Goal: Task Accomplishment & Management: Manage account settings

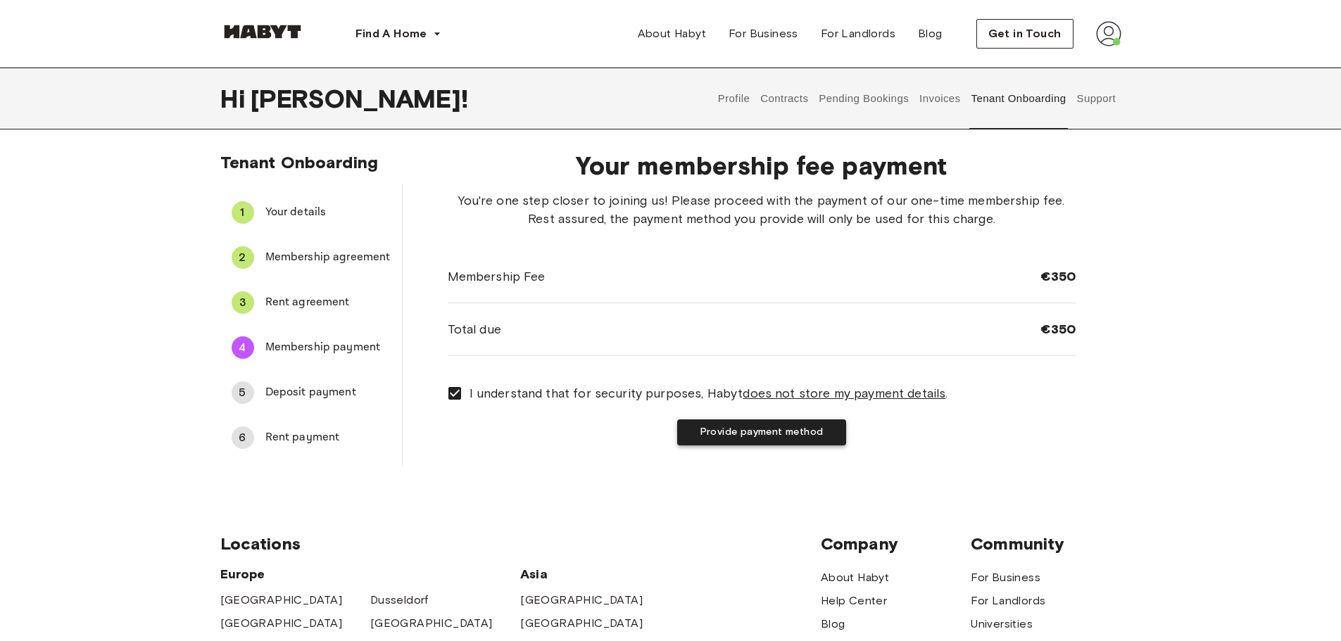
click at [713, 434] on button "Provide payment method" at bounding box center [761, 433] width 169 height 26
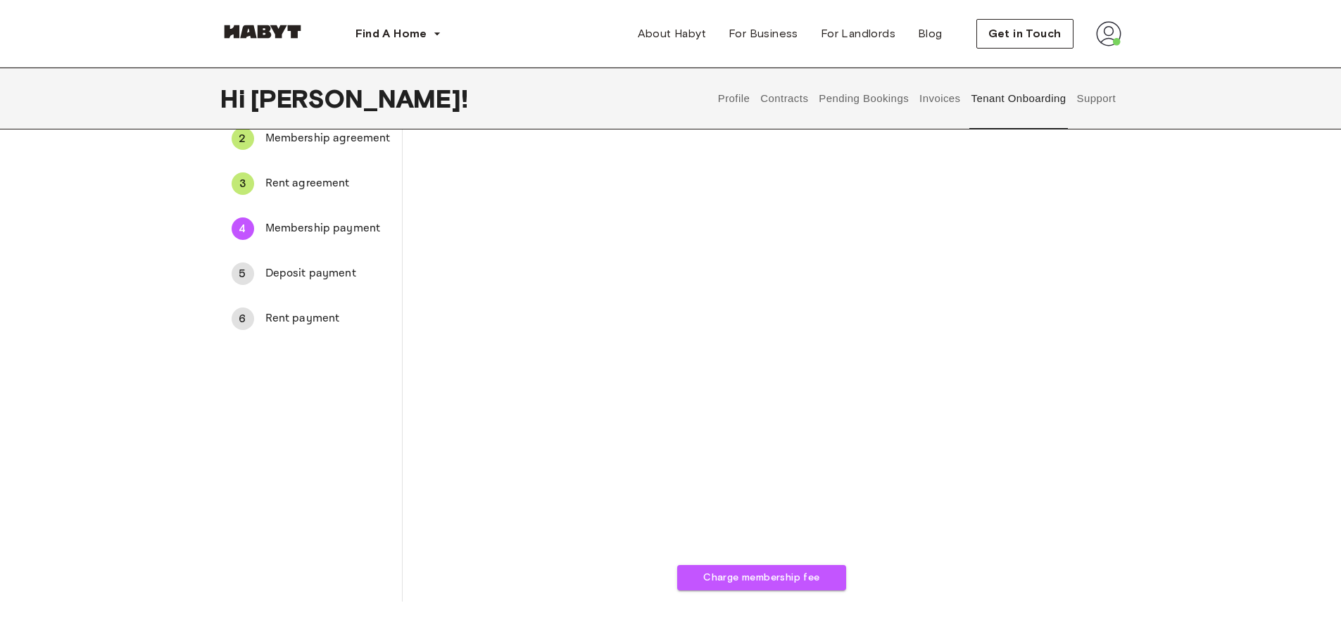
scroll to position [141, 0]
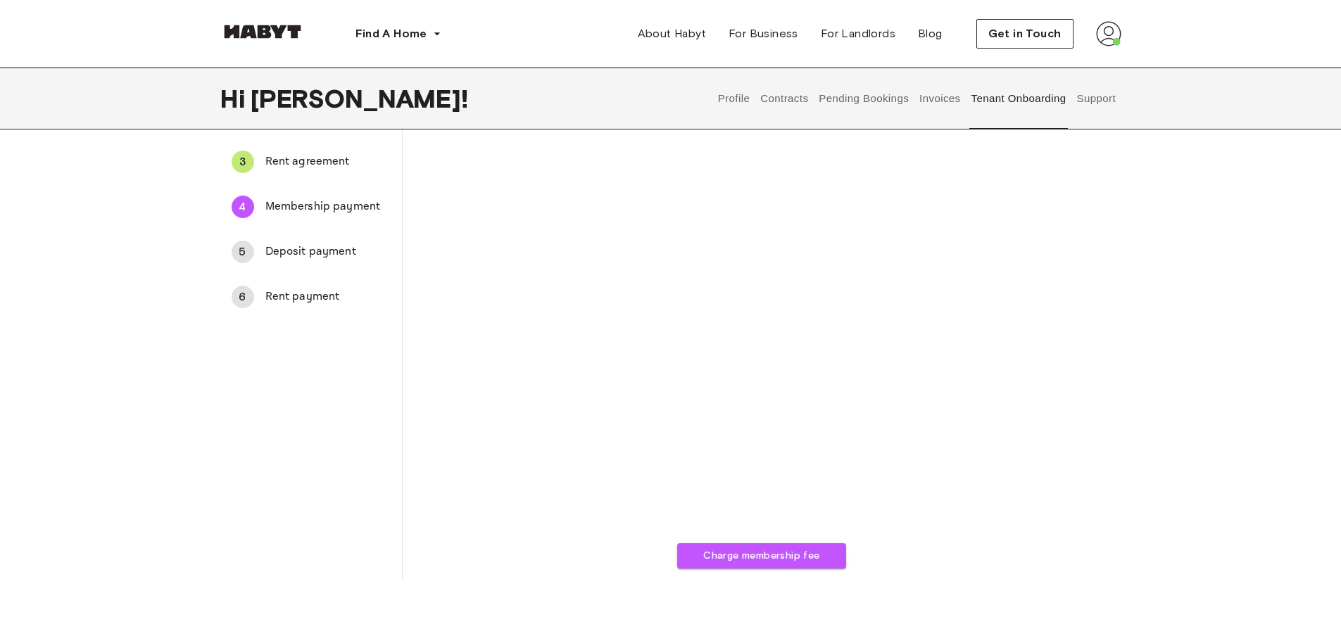
click at [1112, 435] on div "Your membership fee payment Charge membership fee" at bounding box center [762, 289] width 719 height 581
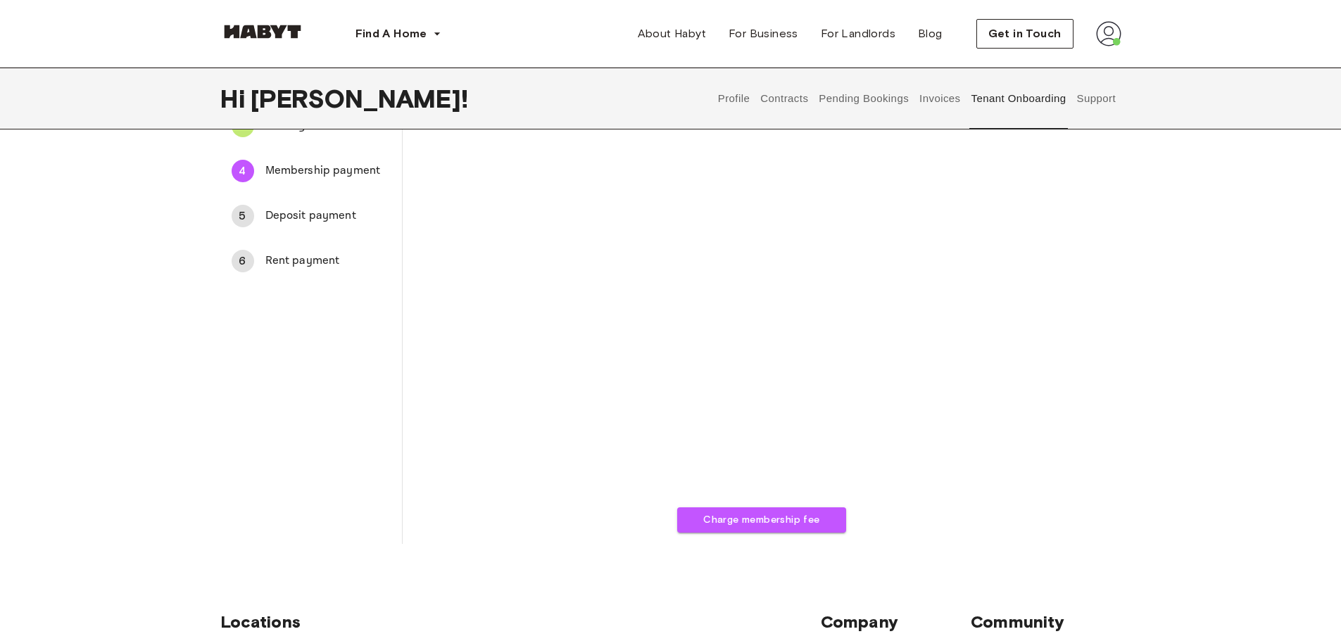
scroll to position [211, 0]
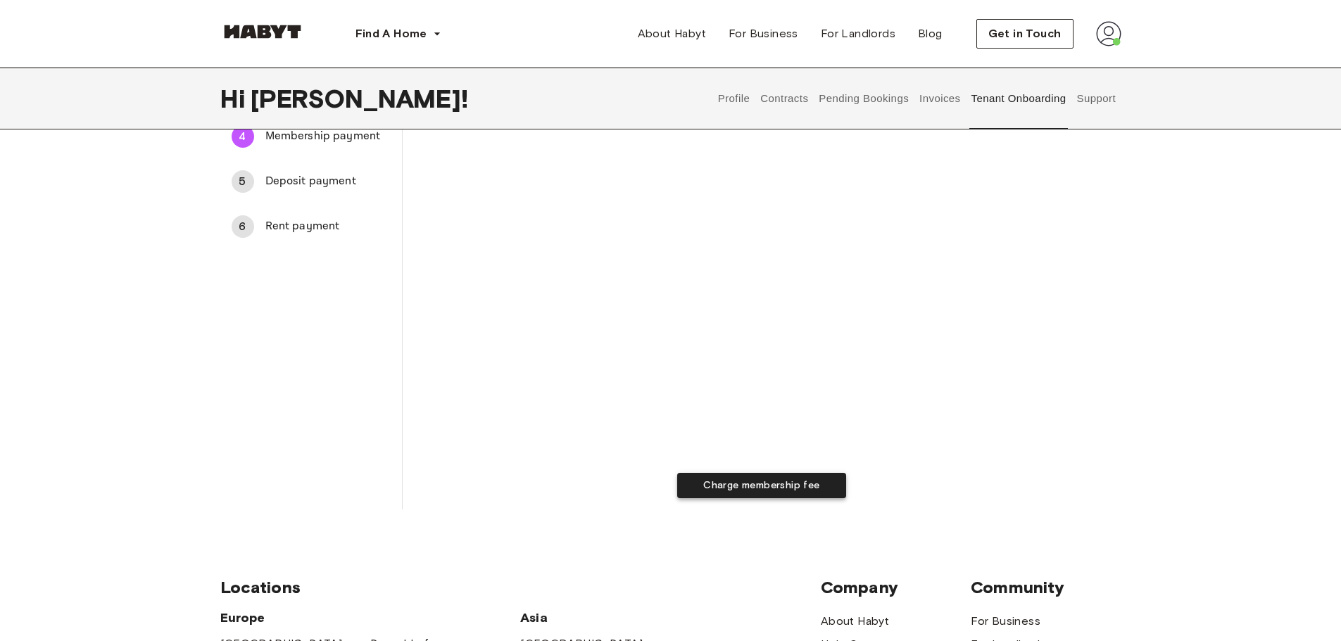
click at [812, 481] on button "Charge membership fee" at bounding box center [761, 486] width 169 height 26
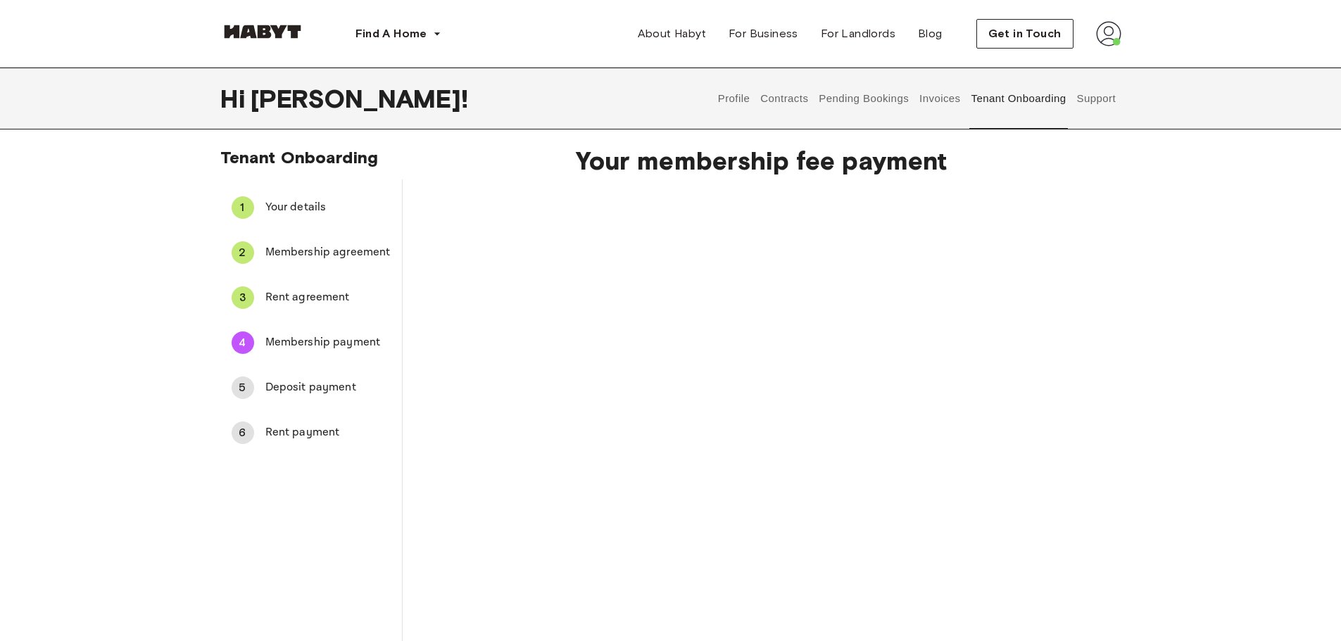
scroll to position [0, 0]
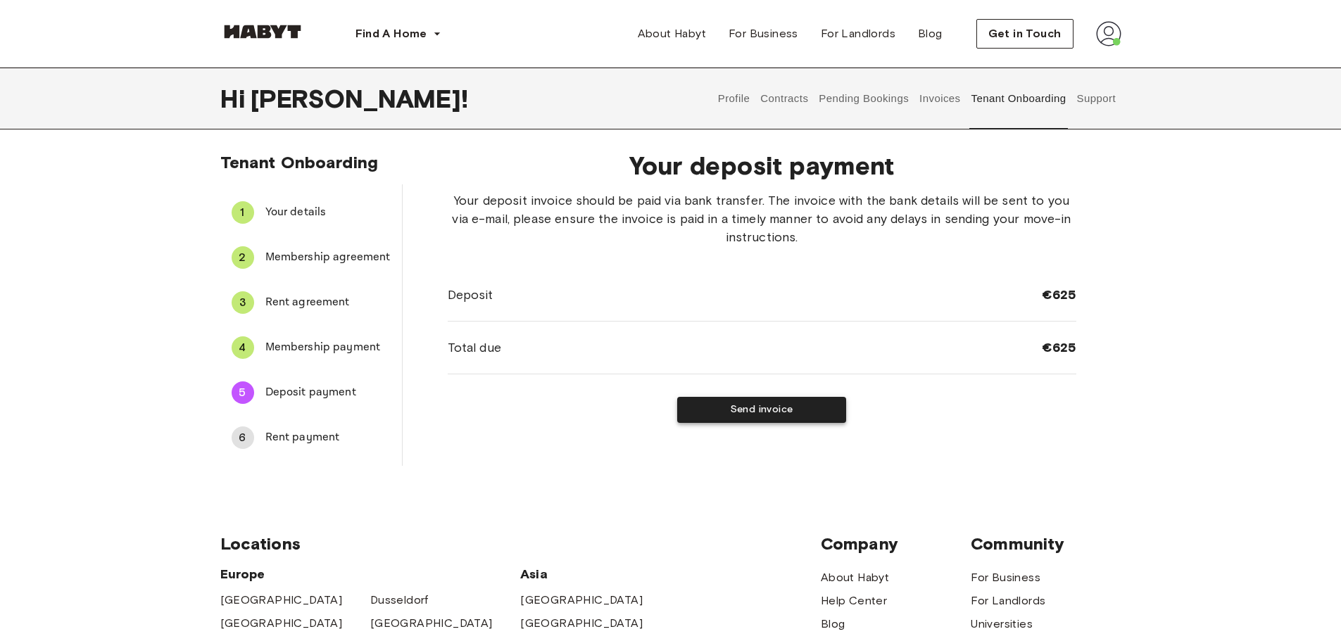
click at [759, 412] on button "Send invoice" at bounding box center [761, 410] width 169 height 26
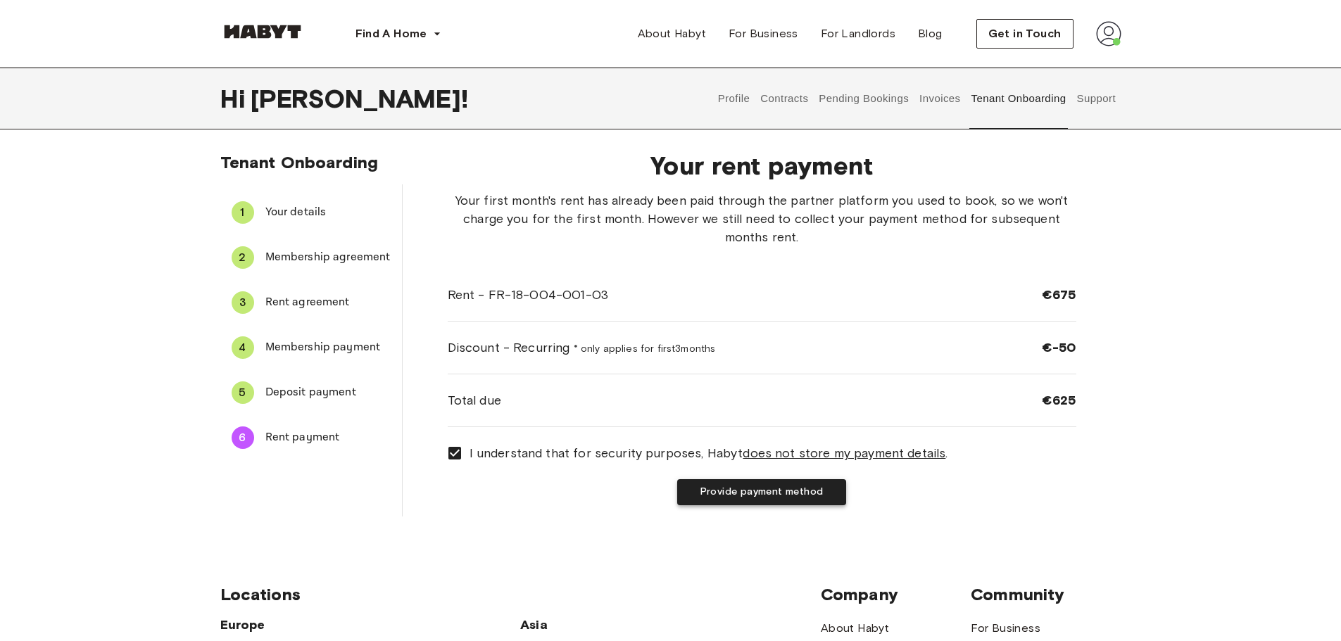
click at [753, 494] on button "Provide payment method" at bounding box center [761, 492] width 169 height 26
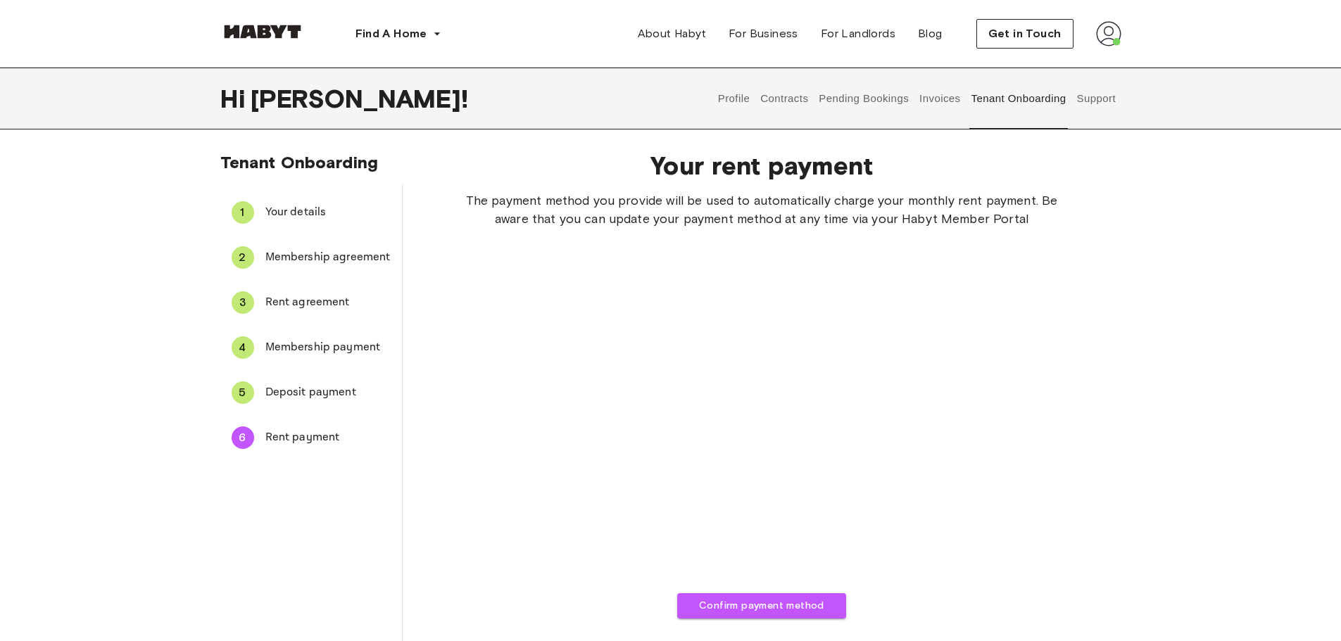
click at [351, 401] on div "5 Deposit payment" at bounding box center [311, 393] width 182 height 34
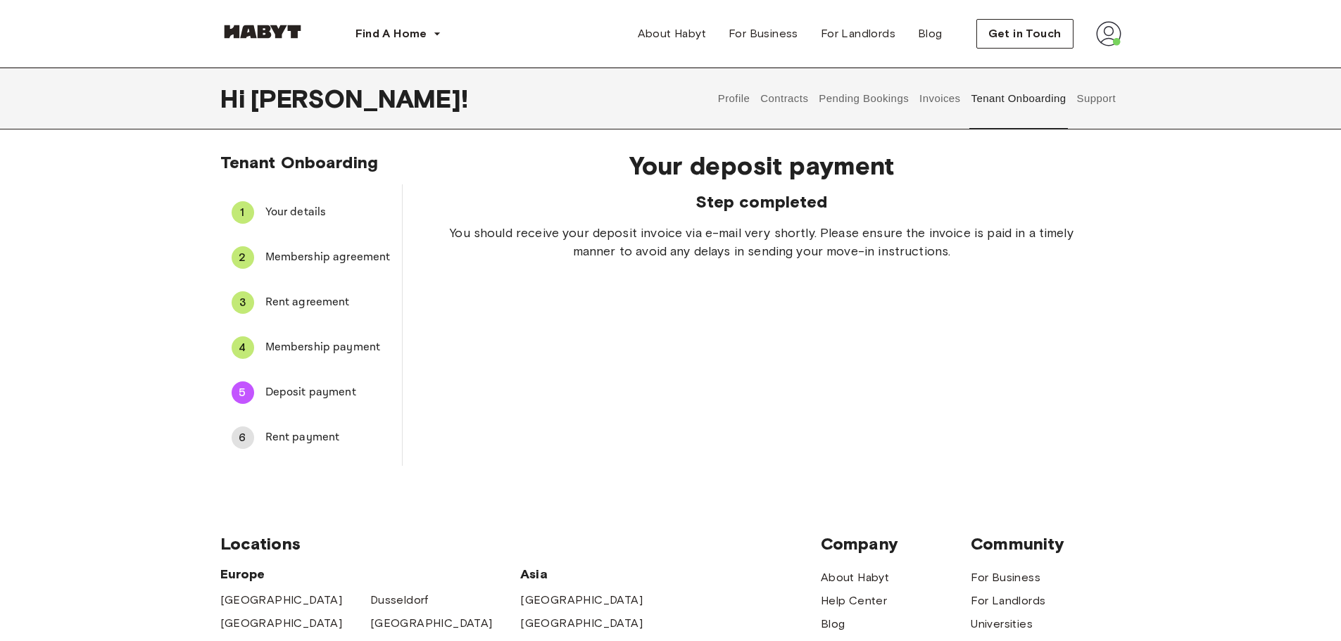
click at [288, 436] on span "Rent payment" at bounding box center [327, 437] width 125 height 17
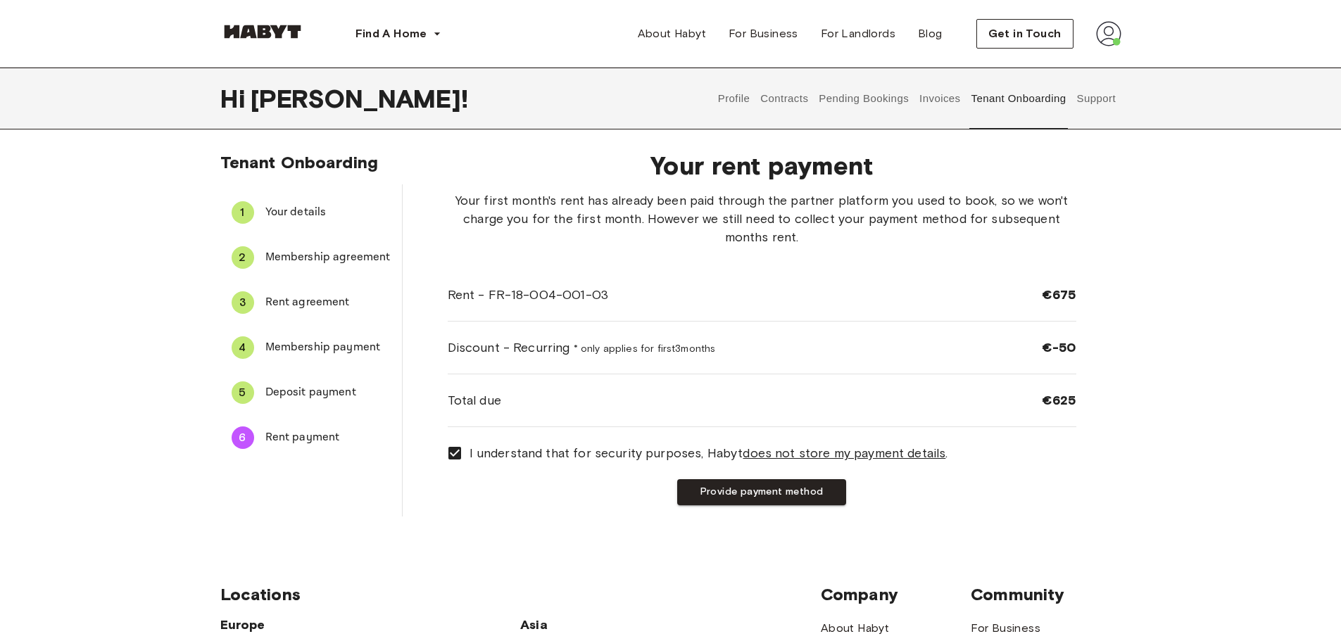
click at [428, 505] on div "Your rent payment Your first month's rent has already been paid through the par…" at bounding box center [762, 327] width 719 height 377
click at [366, 333] on div "4 Membership payment" at bounding box center [311, 348] width 182 height 34
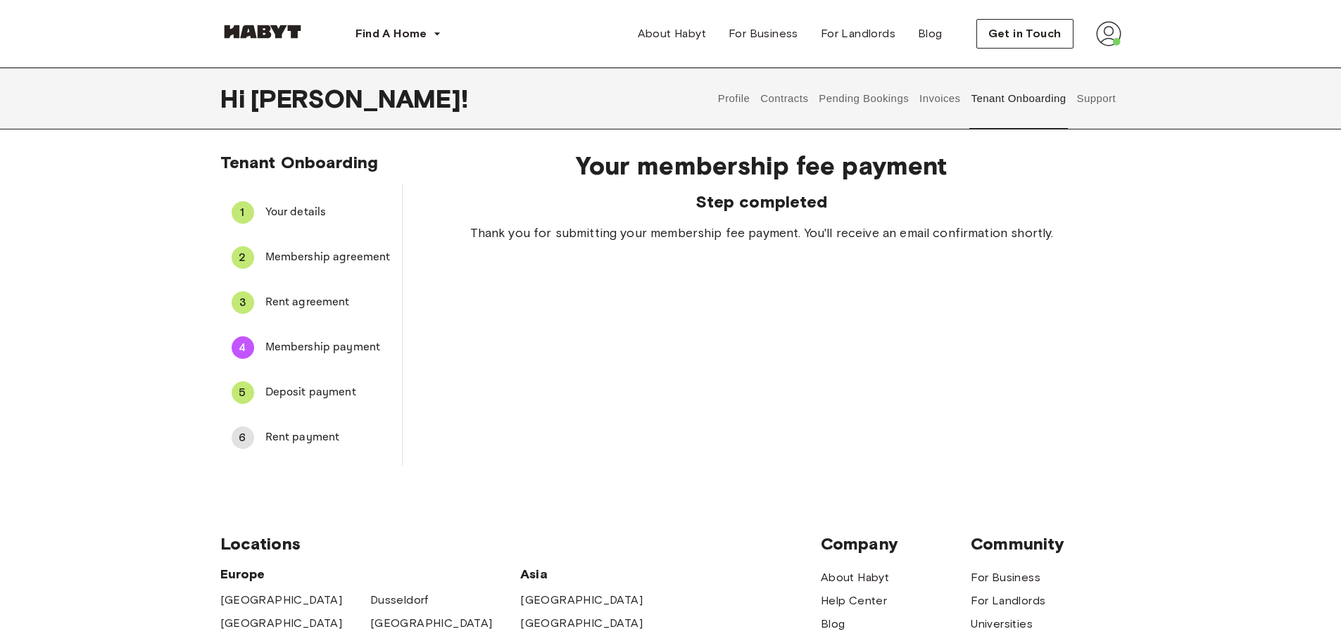
click at [327, 381] on div "5 Deposit payment" at bounding box center [311, 393] width 182 height 34
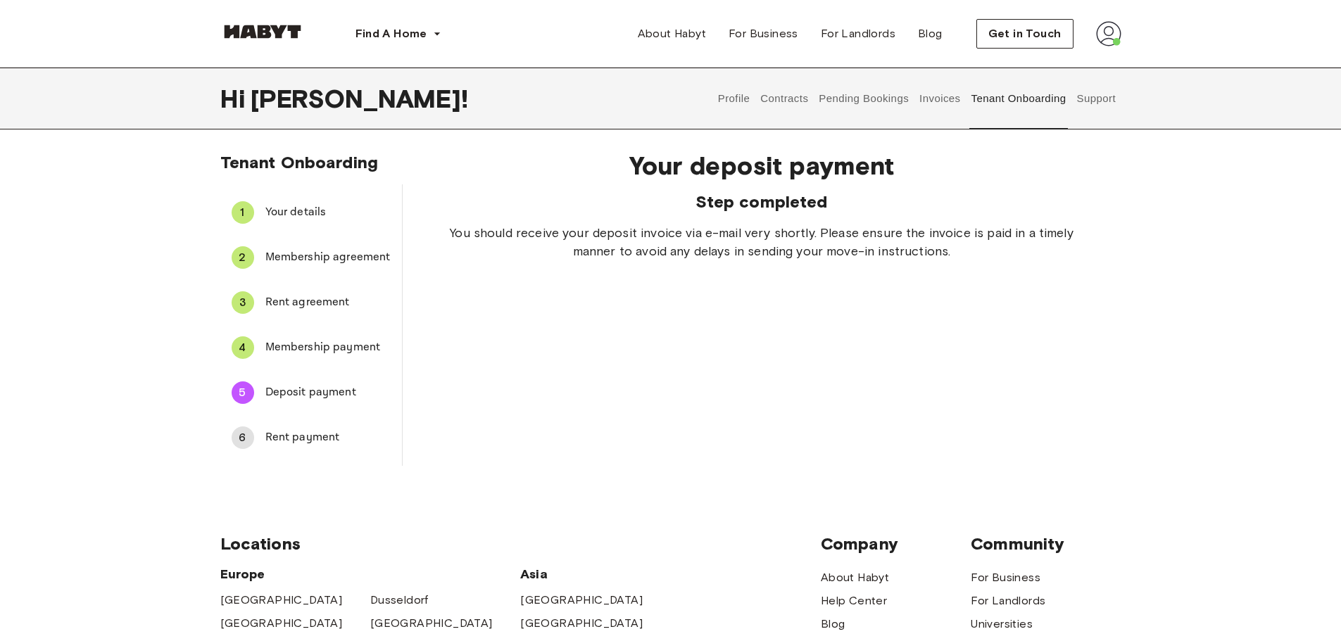
click at [296, 340] on span "Membership payment" at bounding box center [327, 347] width 125 height 17
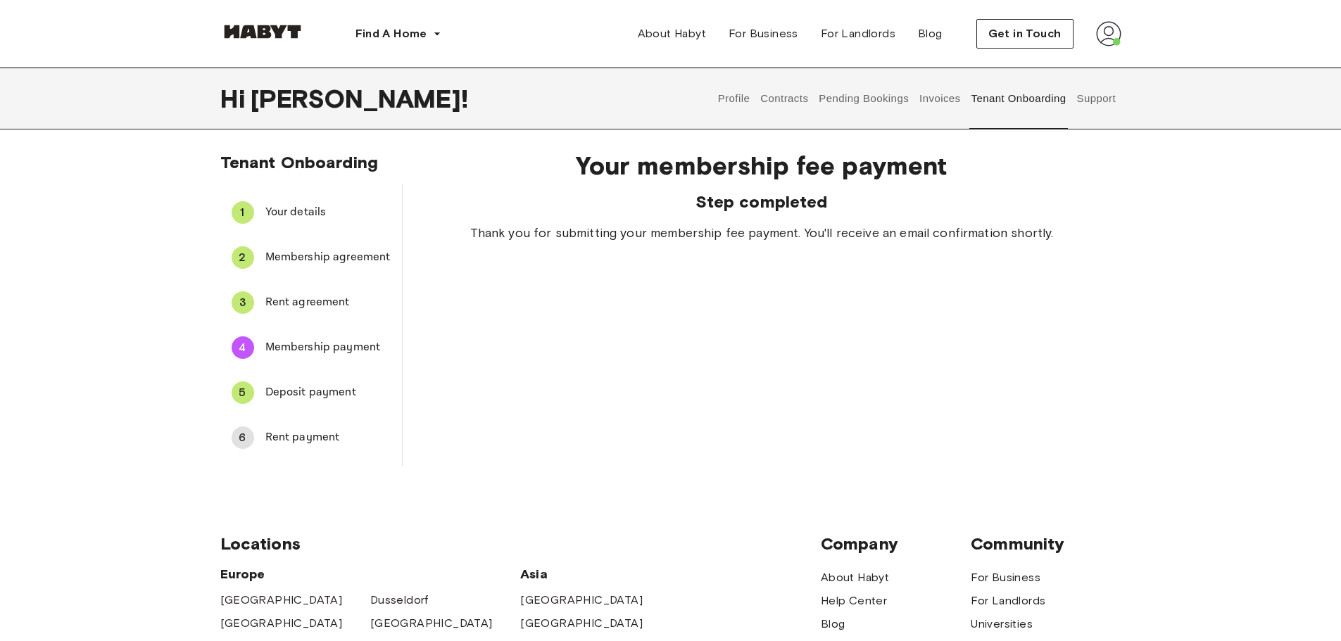
click at [339, 386] on span "Deposit payment" at bounding box center [327, 392] width 125 height 17
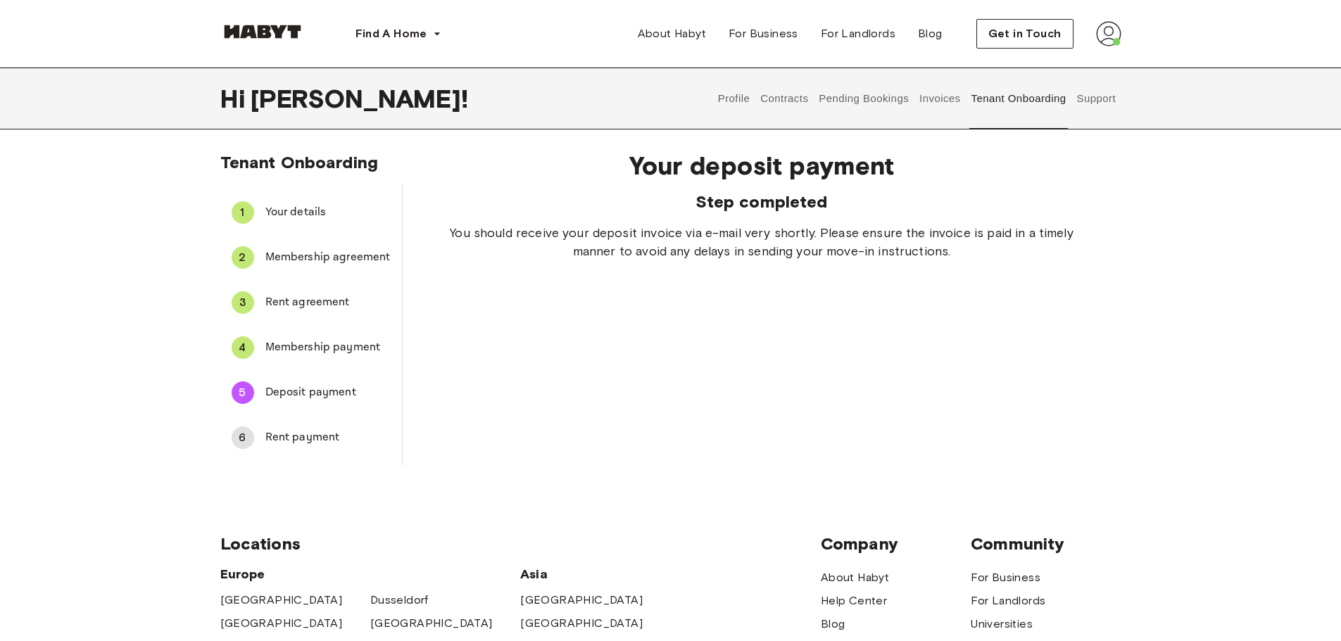
click at [310, 430] on span "Rent payment" at bounding box center [327, 437] width 125 height 17
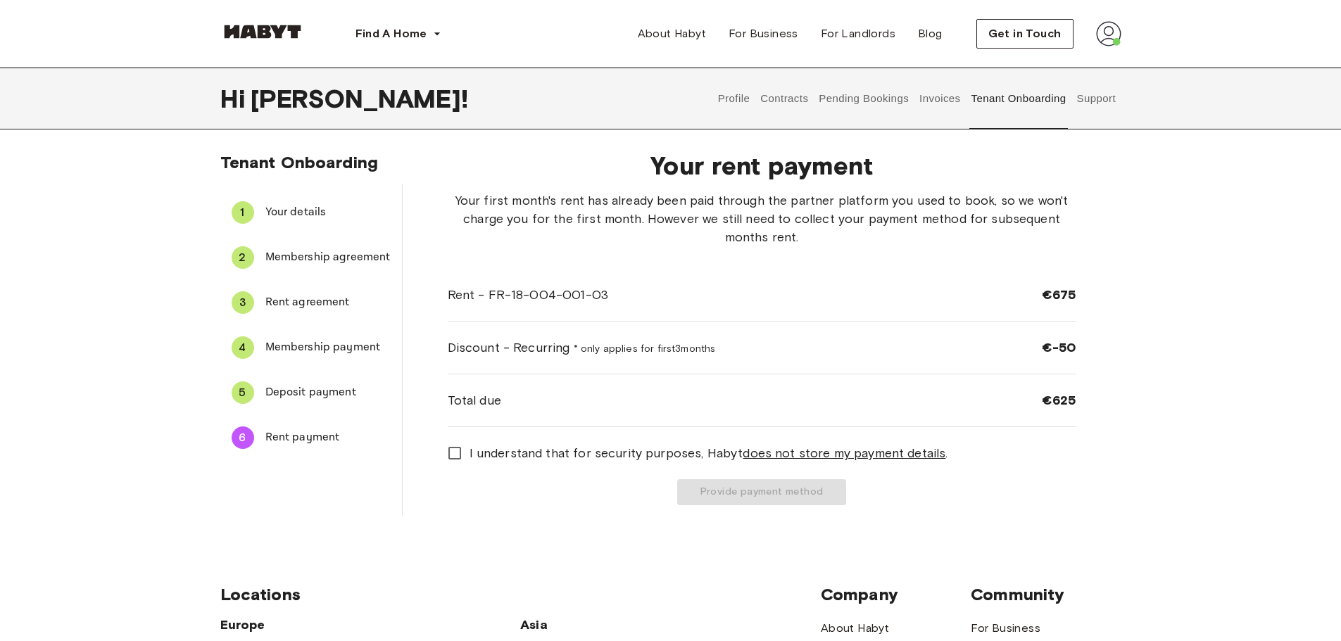
click at [320, 394] on span "Deposit payment" at bounding box center [327, 392] width 125 height 17
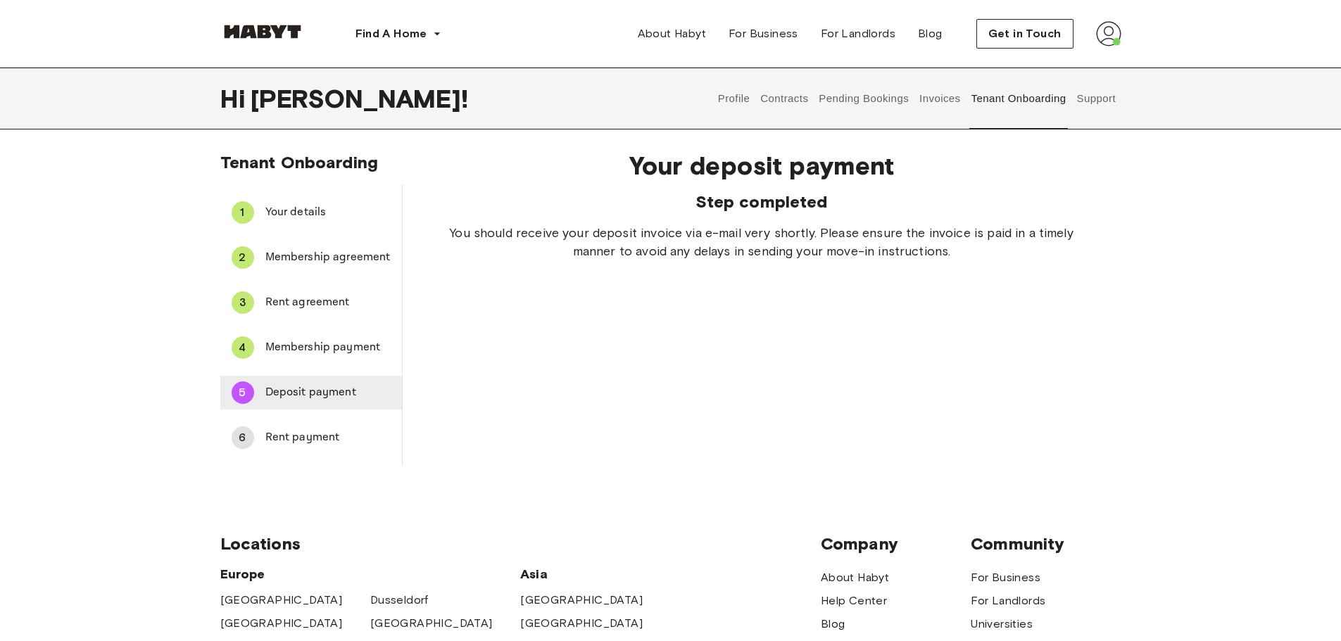
click at [316, 382] on div "5 Deposit payment" at bounding box center [311, 393] width 182 height 34
click at [327, 387] on span "Deposit payment" at bounding box center [327, 392] width 125 height 17
click at [326, 429] on span "Rent payment" at bounding box center [327, 437] width 125 height 17
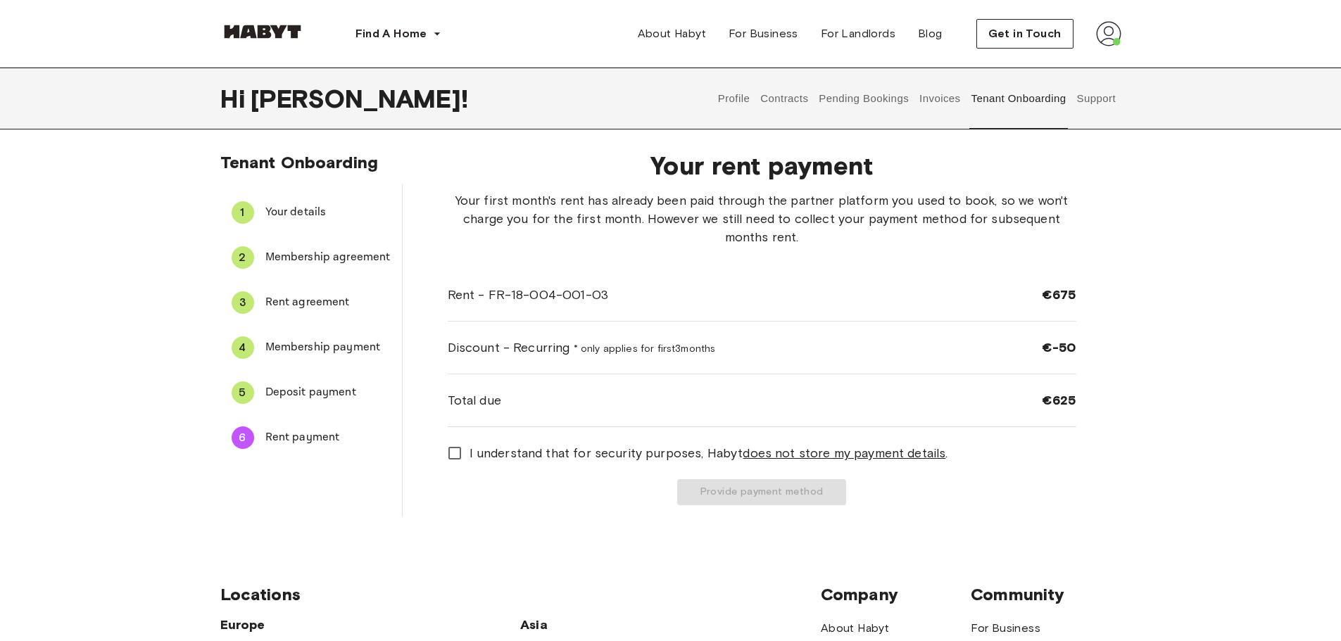
click at [328, 391] on span "Deposit payment" at bounding box center [327, 392] width 125 height 17
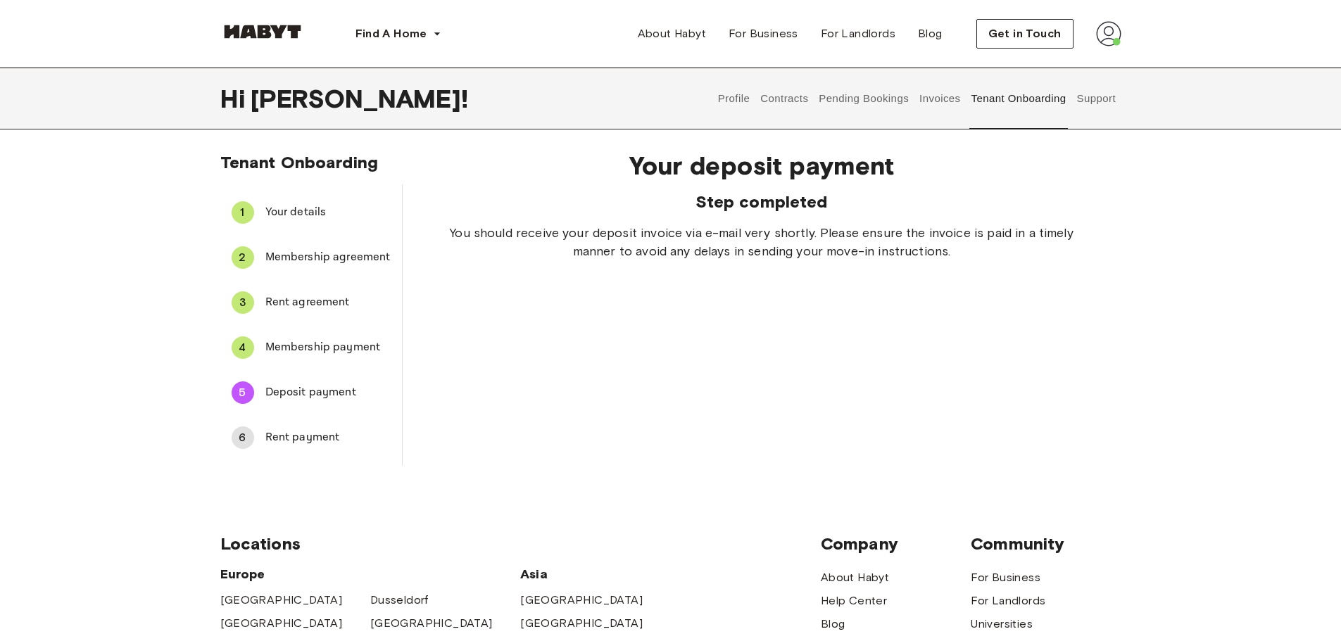
click at [1021, 94] on button "Tenant Onboarding" at bounding box center [1018, 99] width 99 height 62
click at [946, 91] on button "Invoices" at bounding box center [940, 99] width 44 height 62
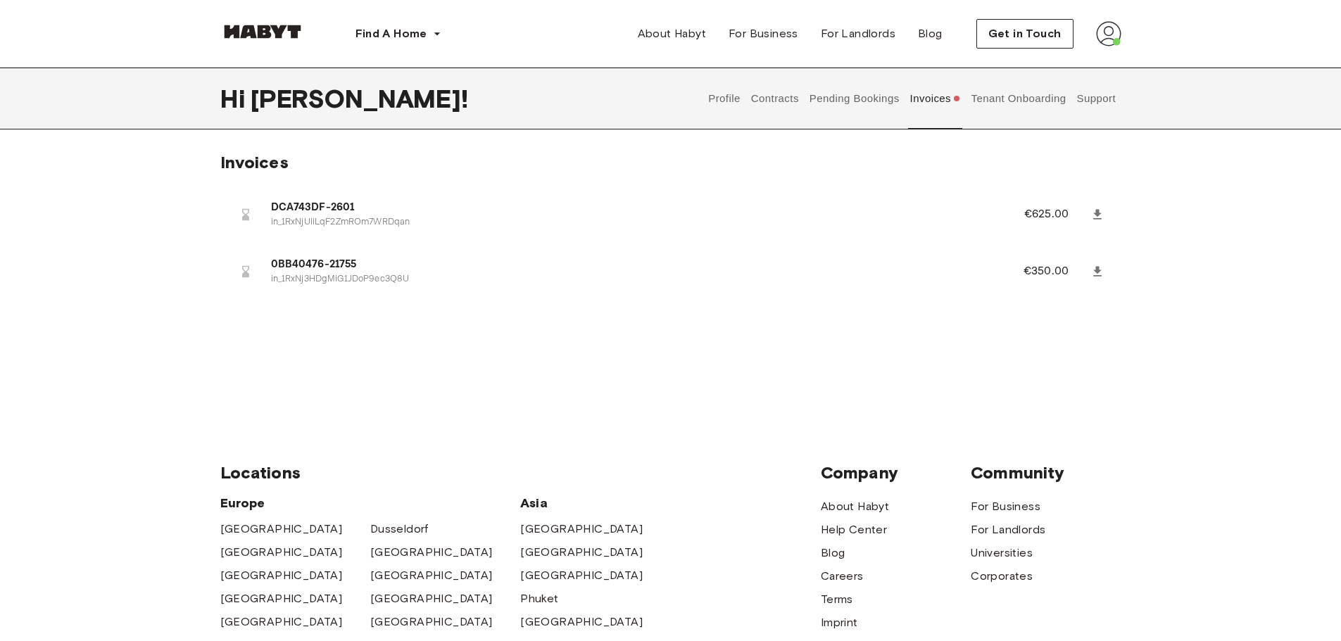
click at [871, 96] on button "Pending Bookings" at bounding box center [854, 99] width 94 height 62
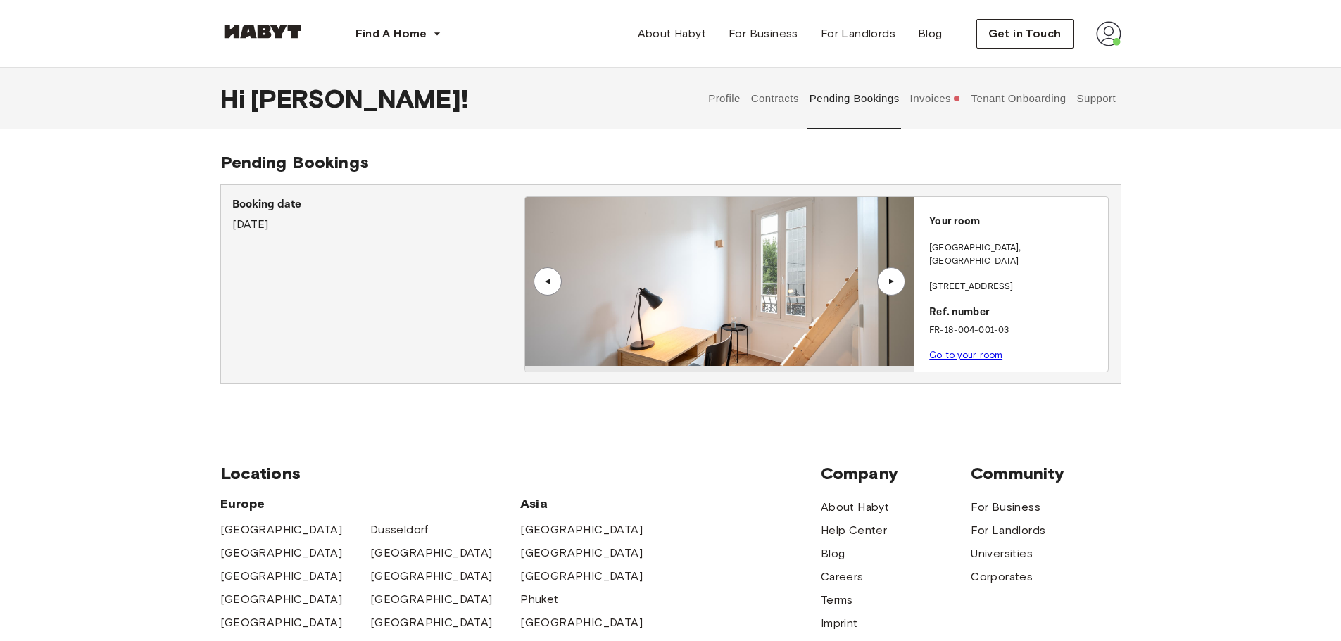
click at [795, 93] on button "Contracts" at bounding box center [774, 99] width 51 height 62
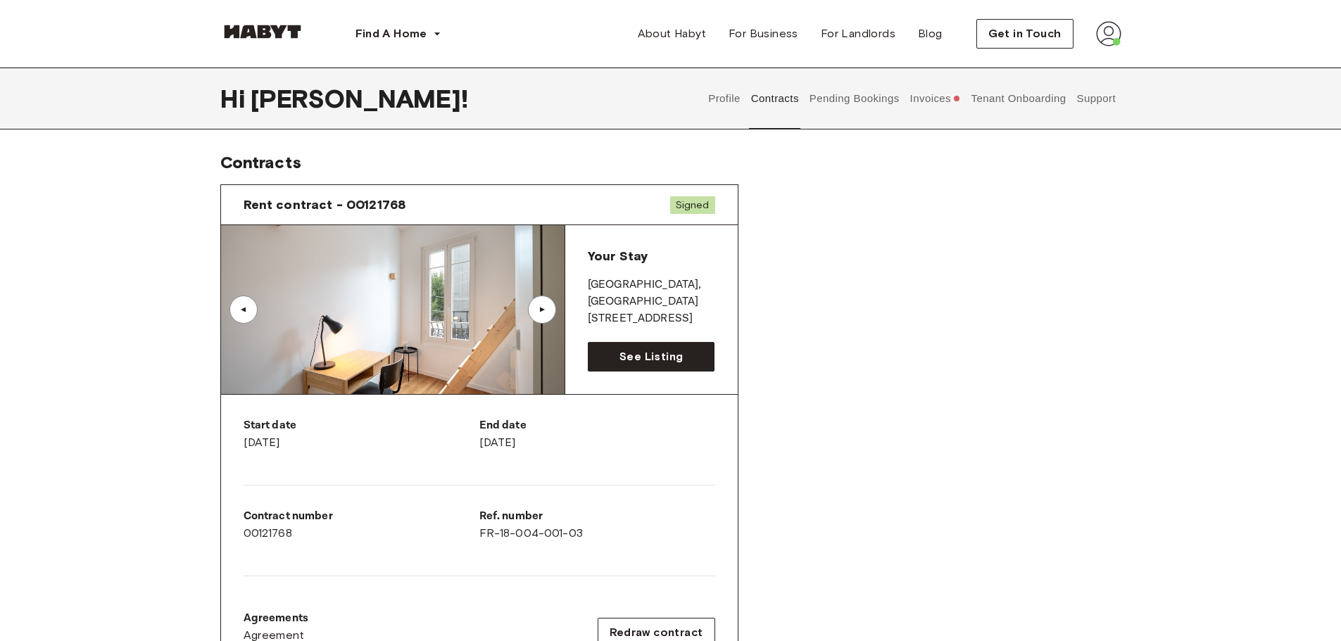
click at [710, 96] on button "Profile" at bounding box center [725, 99] width 36 height 62
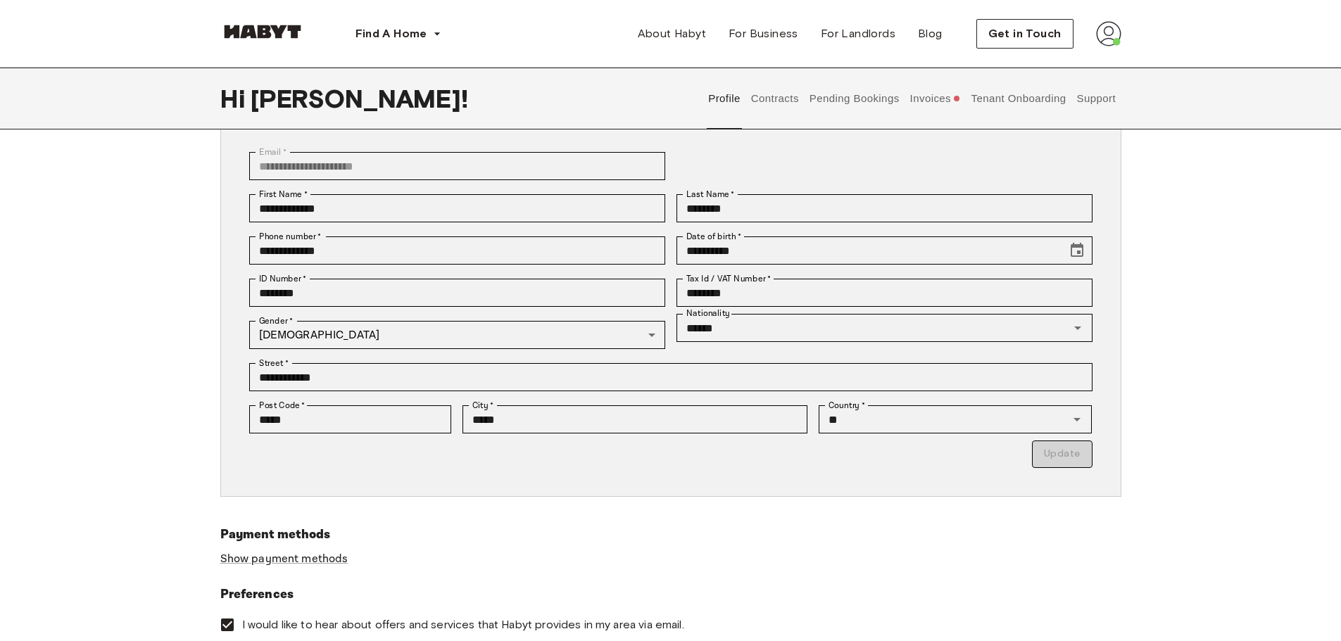
scroll to position [422, 0]
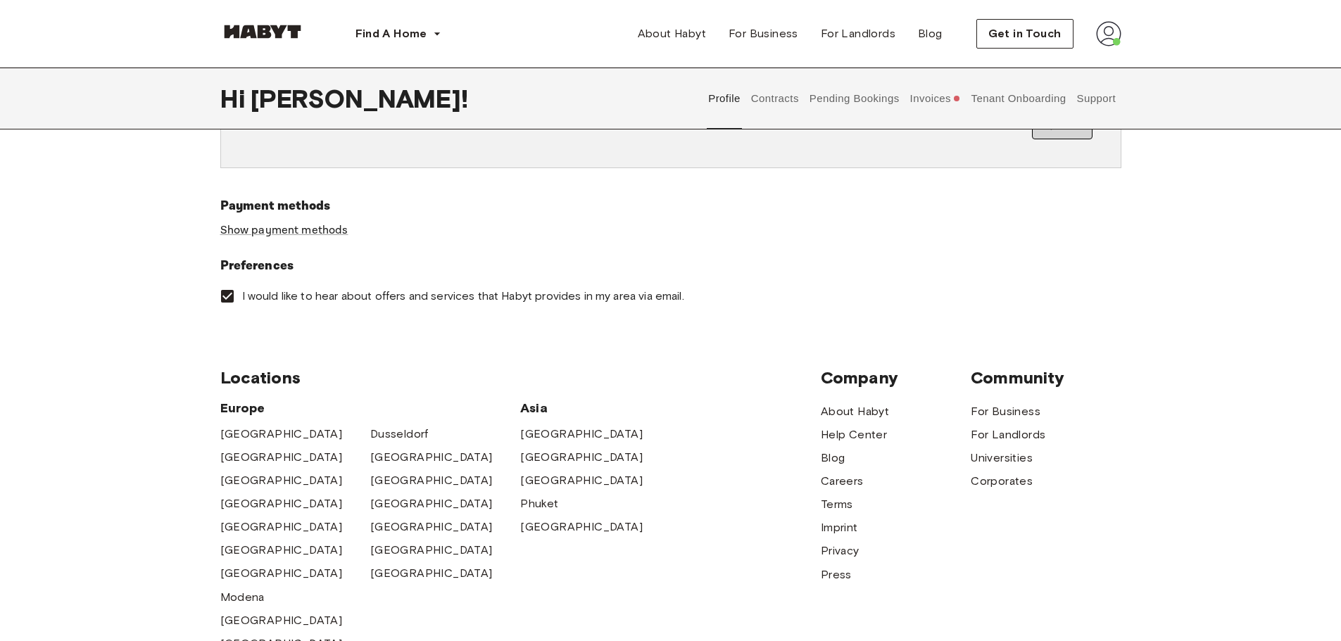
click at [847, 96] on button "Pending Bookings" at bounding box center [854, 99] width 94 height 62
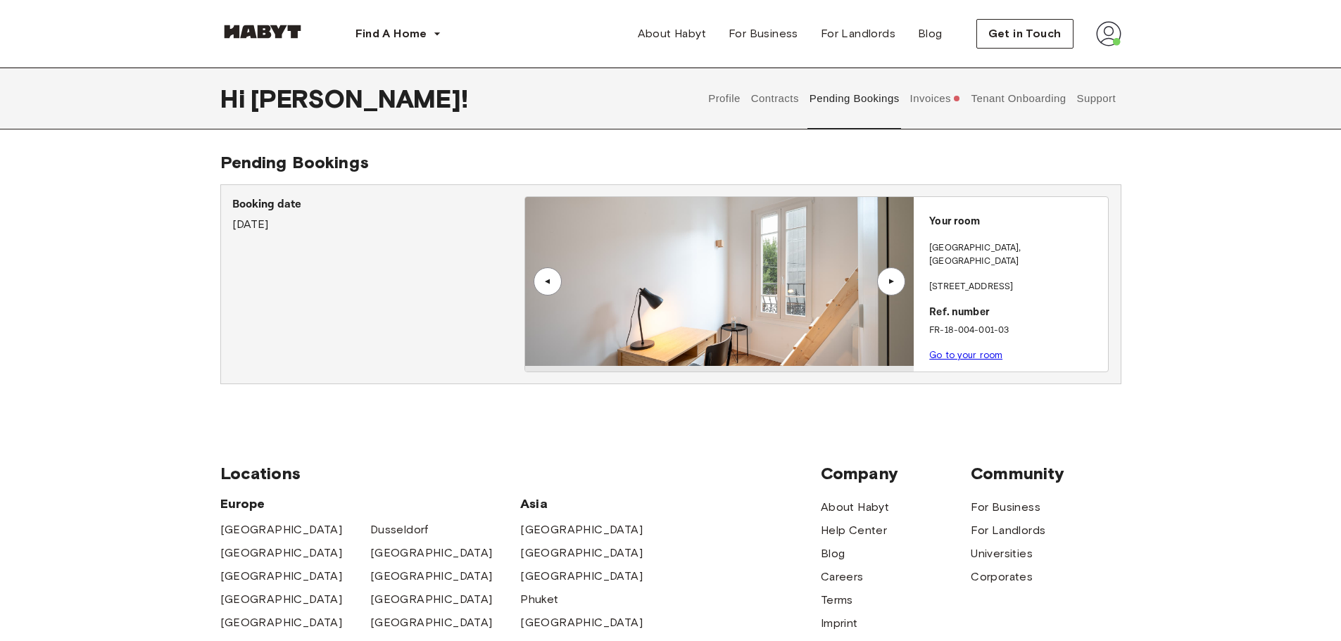
click at [925, 94] on button "Invoices" at bounding box center [935, 99] width 54 height 62
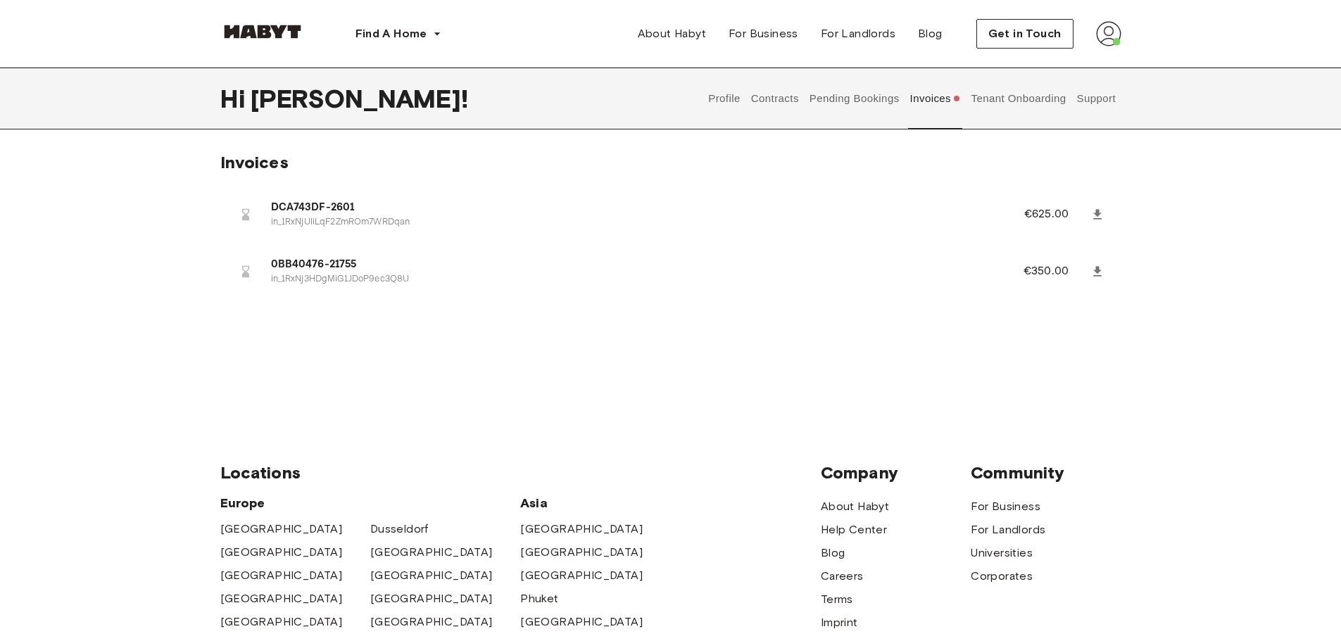
click at [310, 210] on span "DCA743DF-2601" at bounding box center [630, 208] width 719 height 16
click at [1095, 210] on icon at bounding box center [1097, 214] width 8 height 10
click at [993, 101] on button "Tenant Onboarding" at bounding box center [1018, 99] width 99 height 62
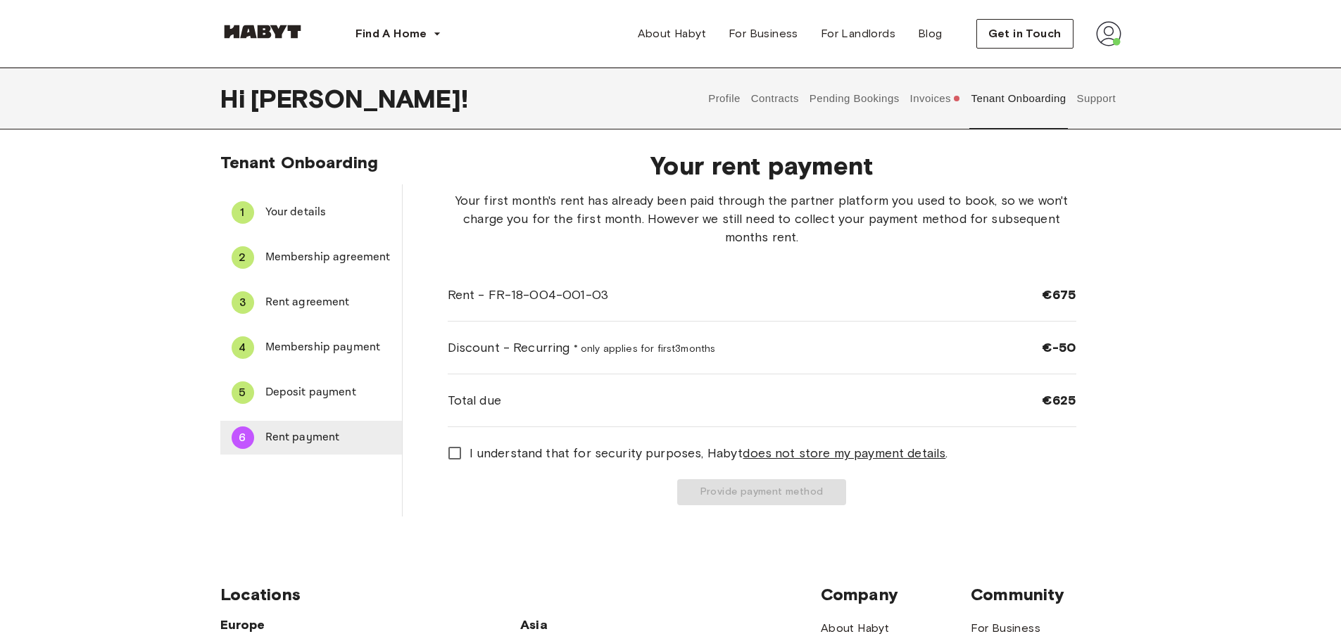
click at [330, 428] on div "6 Rent payment" at bounding box center [311, 438] width 182 height 34
click at [1114, 27] on img at bounding box center [1108, 33] width 25 height 25
click at [1074, 99] on span "Log out" at bounding box center [1069, 94] width 42 height 17
